Goal: Obtain resource: Obtain resource

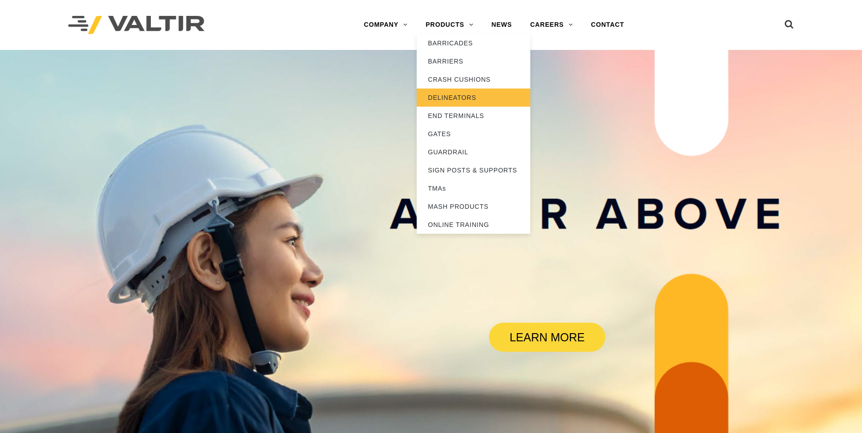
click at [460, 99] on link "DELINEATORS" at bounding box center [474, 98] width 114 height 18
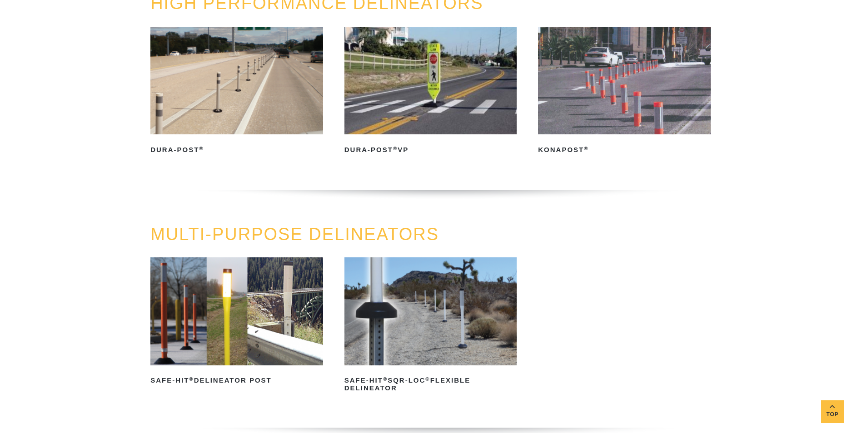
scroll to position [182, 0]
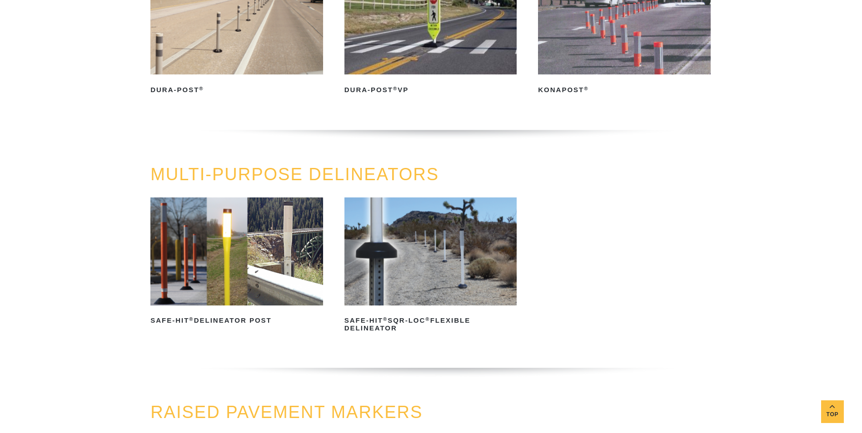
click at [244, 243] on img at bounding box center [236, 252] width 173 height 108
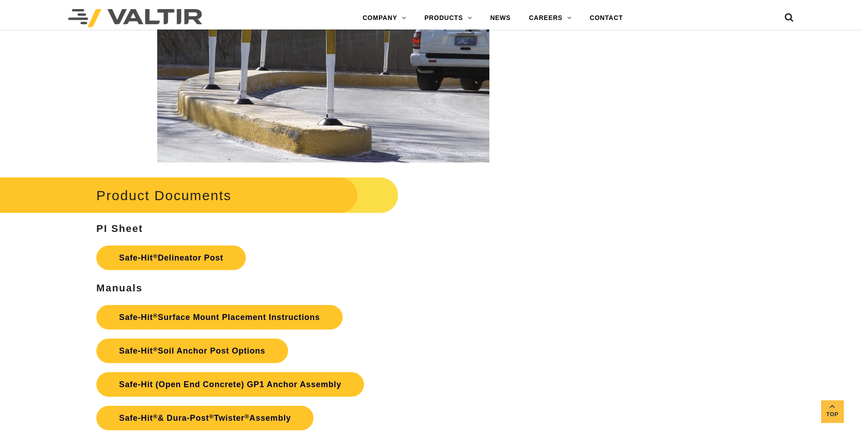
scroll to position [1908, 0]
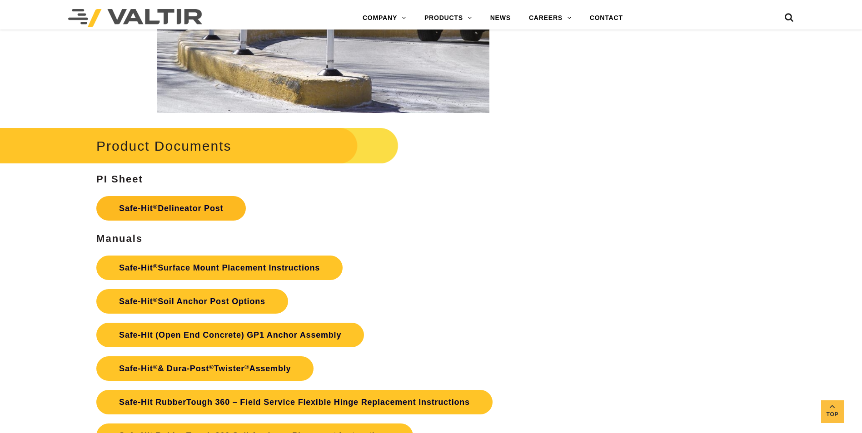
click at [179, 203] on link "Safe-Hit ® Delineator Post" at bounding box center [170, 208] width 149 height 25
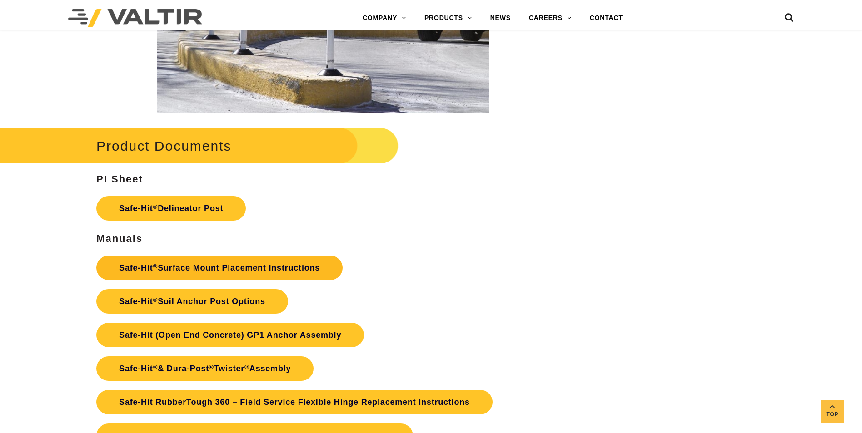
click at [240, 265] on link "Safe-Hit ® Surface Mount Placement Instructions" at bounding box center [219, 268] width 246 height 25
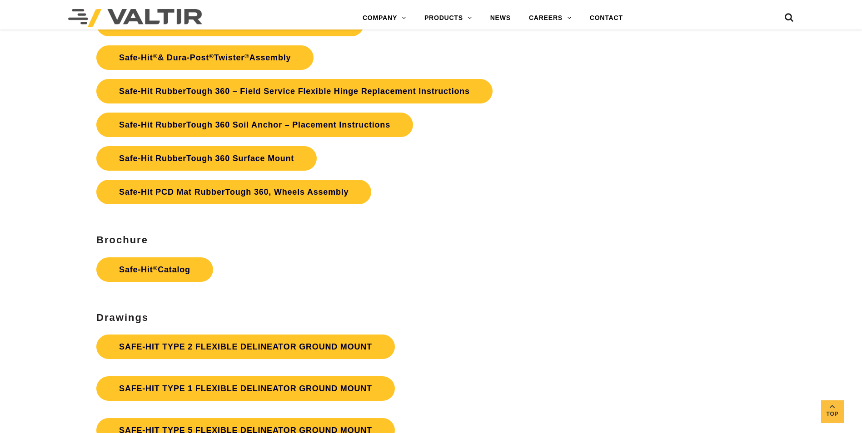
scroll to position [2271, 0]
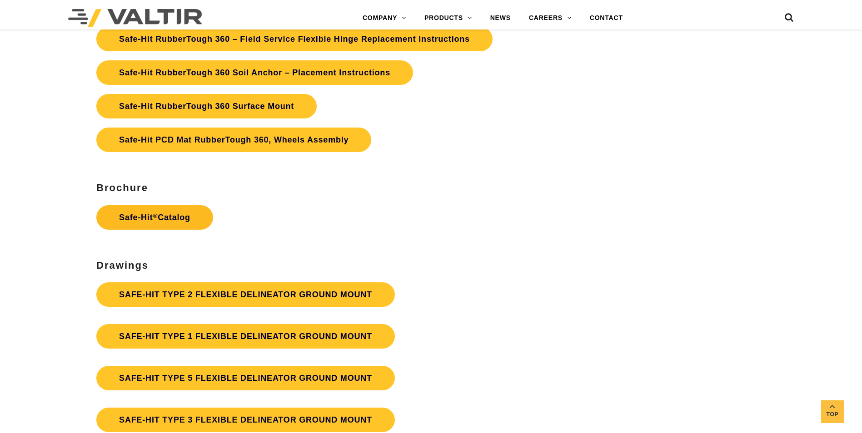
click at [134, 214] on link "Safe-Hit ® Catalog" at bounding box center [154, 217] width 117 height 25
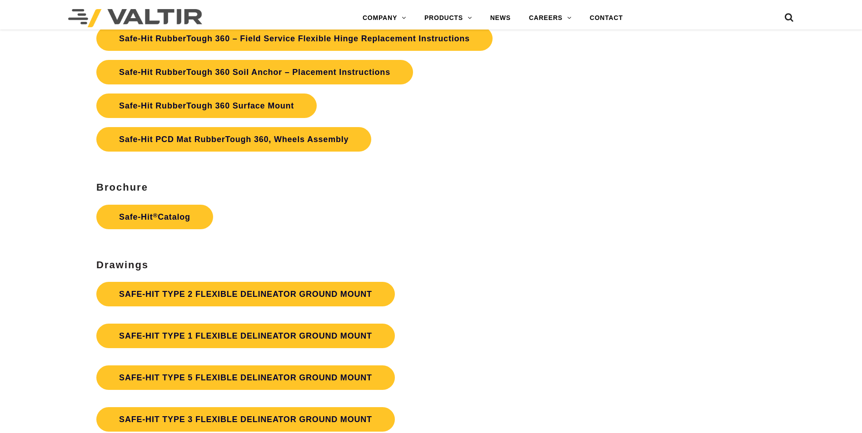
scroll to position [2271, 0]
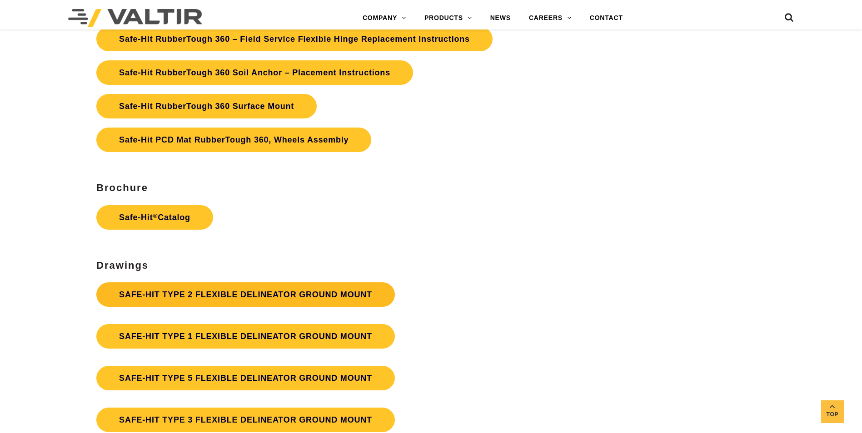
click at [209, 291] on link "SAFE-HIT TYPE 2 FLEXIBLE DELINEATOR GROUND MOUNT" at bounding box center [245, 295] width 298 height 25
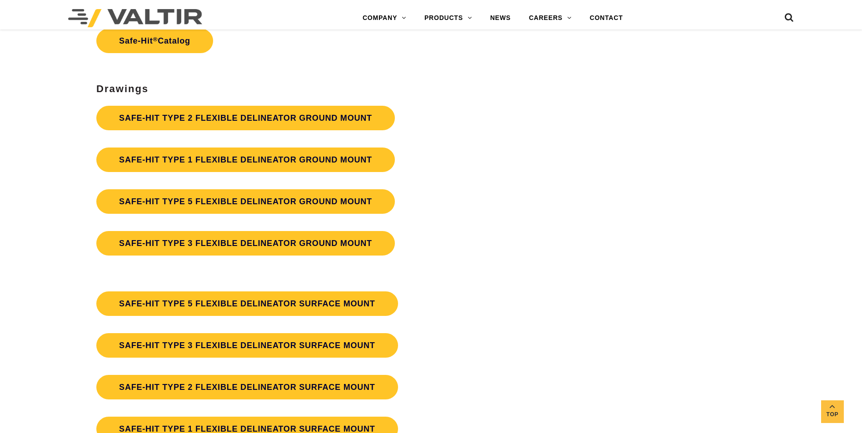
scroll to position [2544, 0]
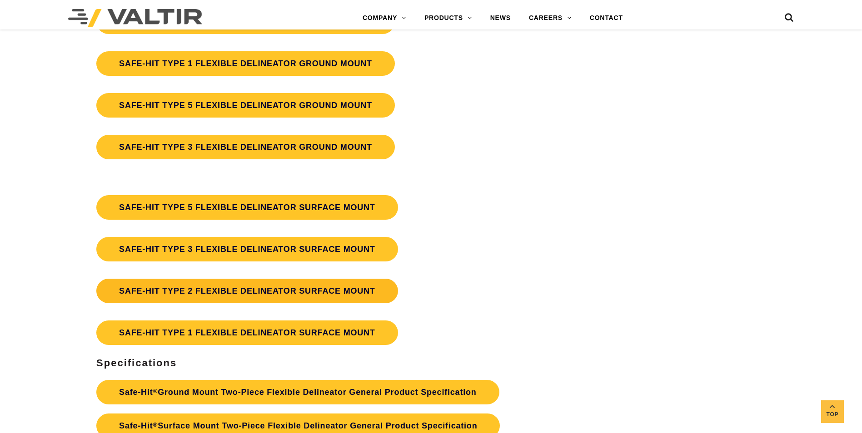
click at [208, 292] on link "SAFE-HIT TYPE 2 FLEXIBLE DELINEATOR SURFACE MOUNT" at bounding box center [247, 291] width 302 height 25
